Goal: Task Accomplishment & Management: Manage account settings

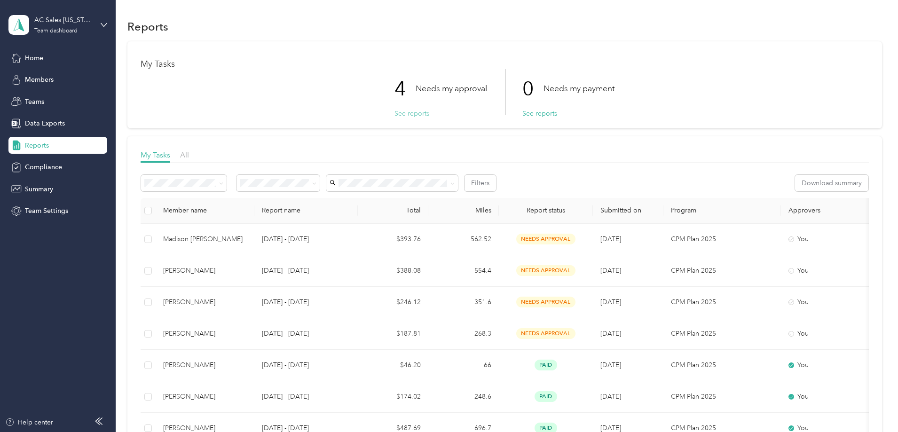
click at [404, 115] on button "See reports" at bounding box center [411, 114] width 35 height 10
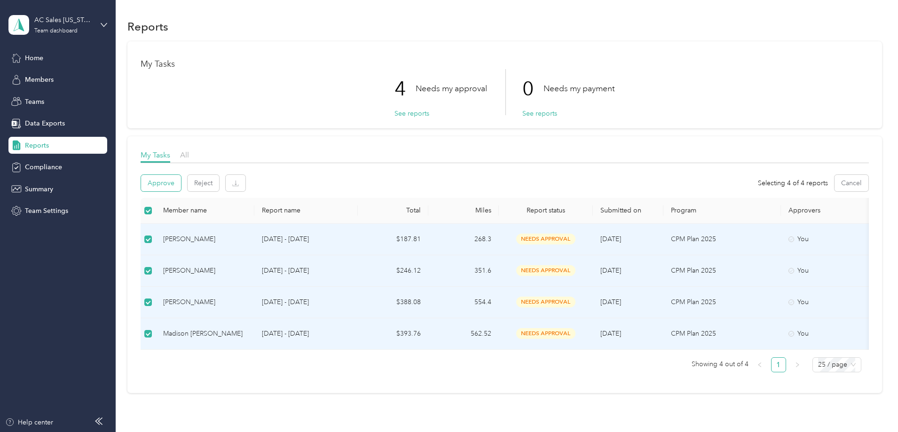
click at [181, 182] on button "Approve" at bounding box center [161, 183] width 40 height 16
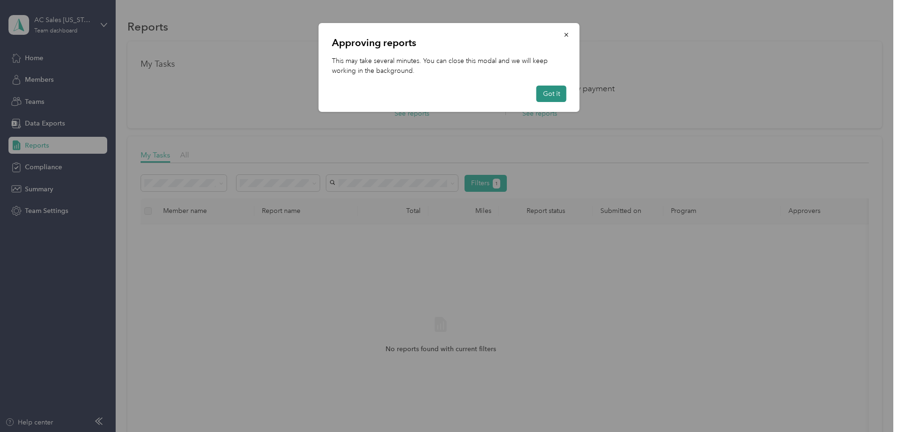
click at [555, 91] on button "Got it" at bounding box center [551, 94] width 30 height 16
